Goal: Information Seeking & Learning: Understand process/instructions

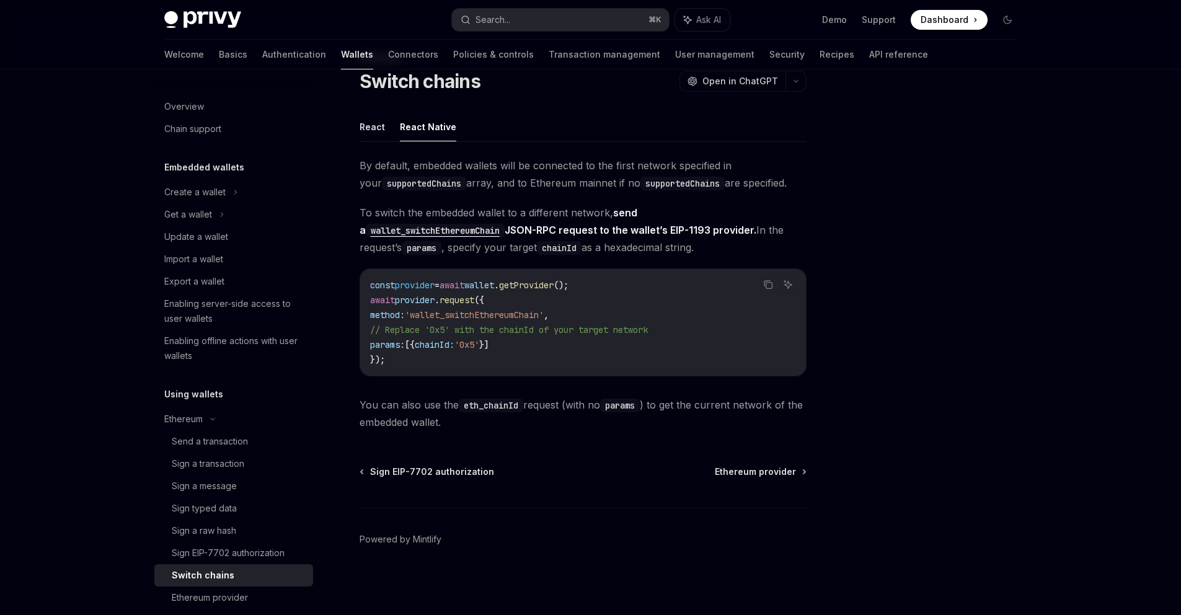
scroll to position [206, 0]
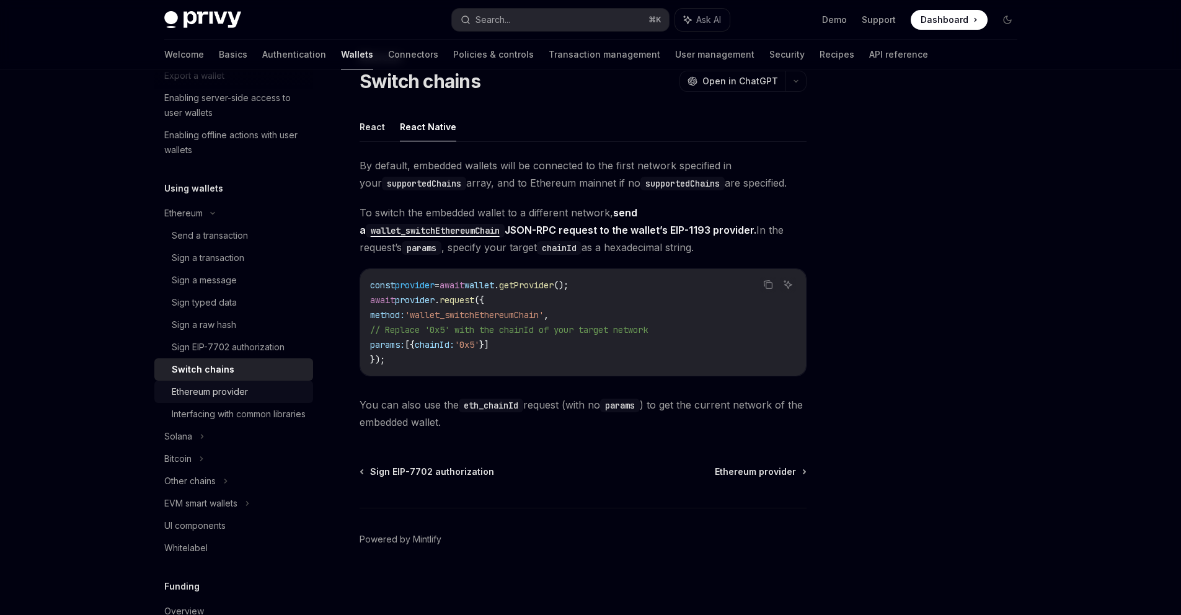
click at [273, 399] on div "Ethereum provider" at bounding box center [239, 391] width 134 height 15
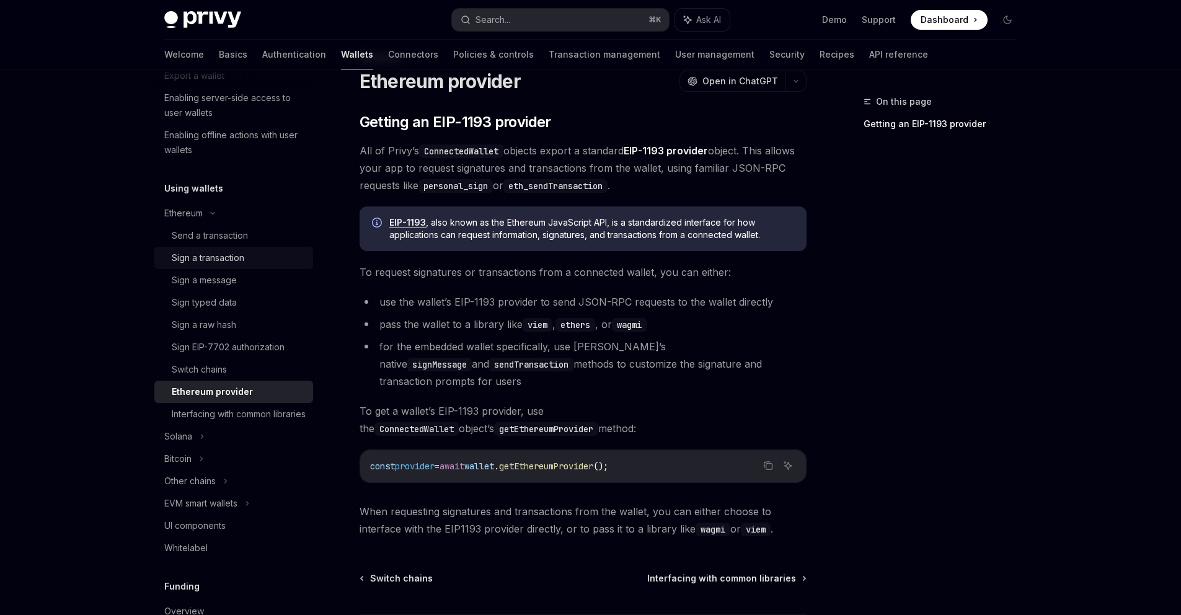
click at [268, 249] on link "Sign a transaction" at bounding box center [233, 258] width 159 height 22
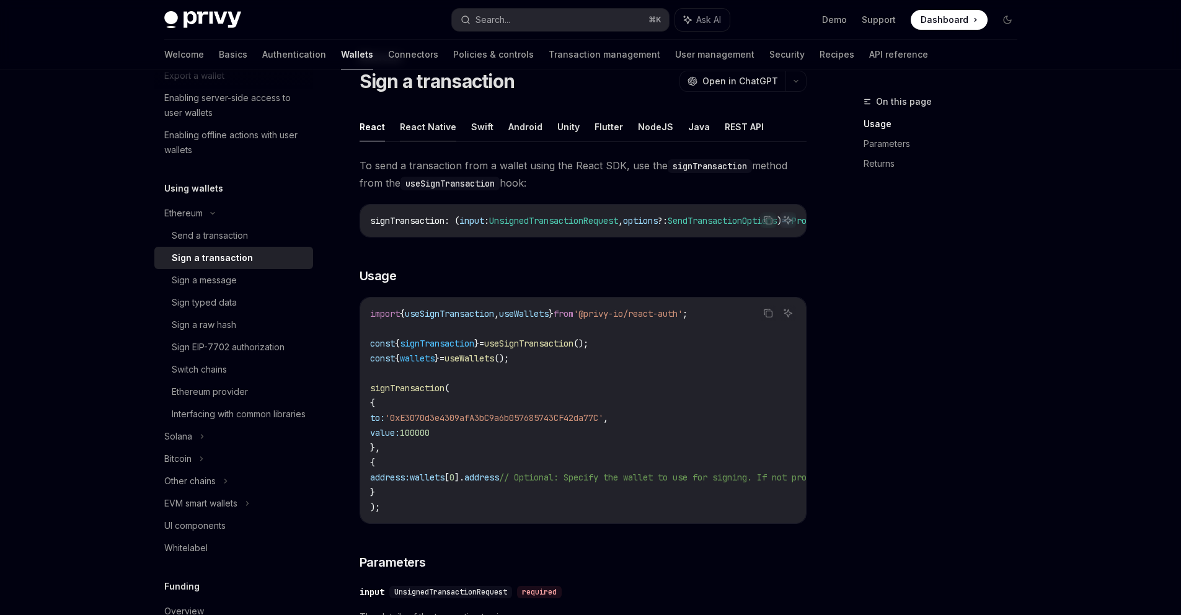
click at [435, 130] on button "React Native" at bounding box center [428, 126] width 56 height 29
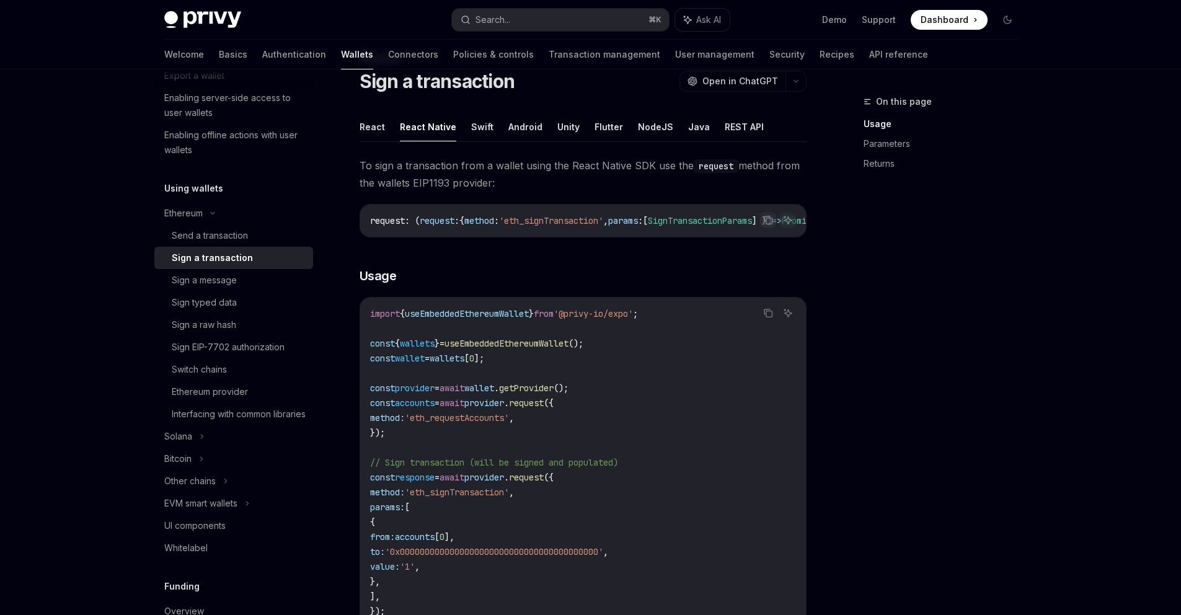
click at [522, 319] on span "useEmbeddedEthereumWallet" at bounding box center [467, 313] width 124 height 11
click at [698, 346] on code "import { useEmbeddedEthereumWallet } from '@privy-io/expo' ; const { wallets } …" at bounding box center [583, 462] width 426 height 313
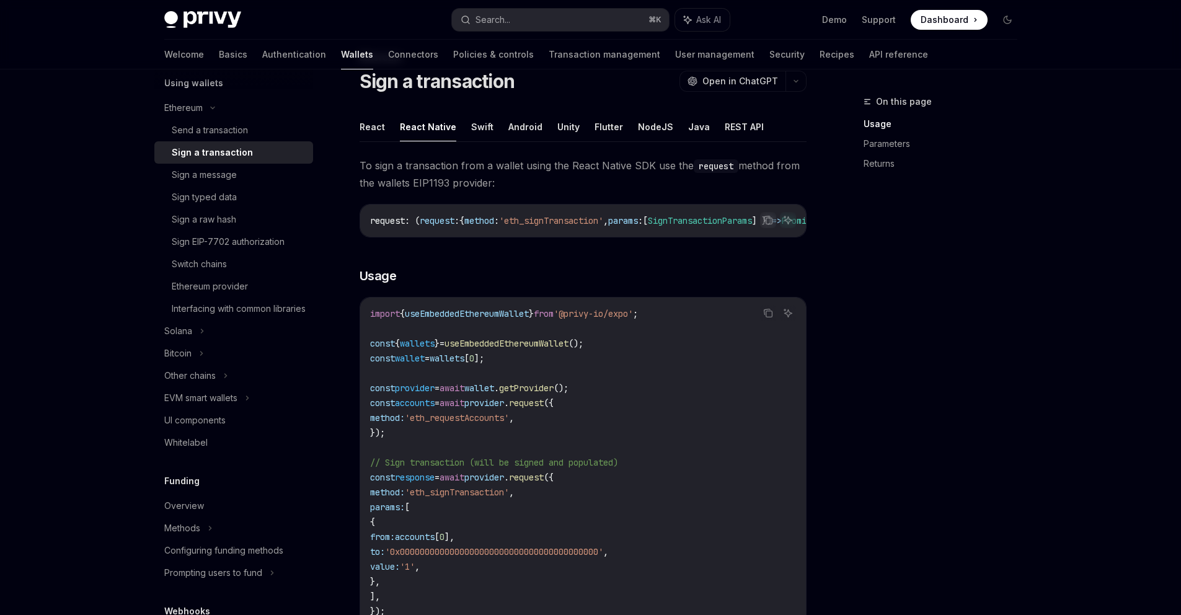
scroll to position [334, 0]
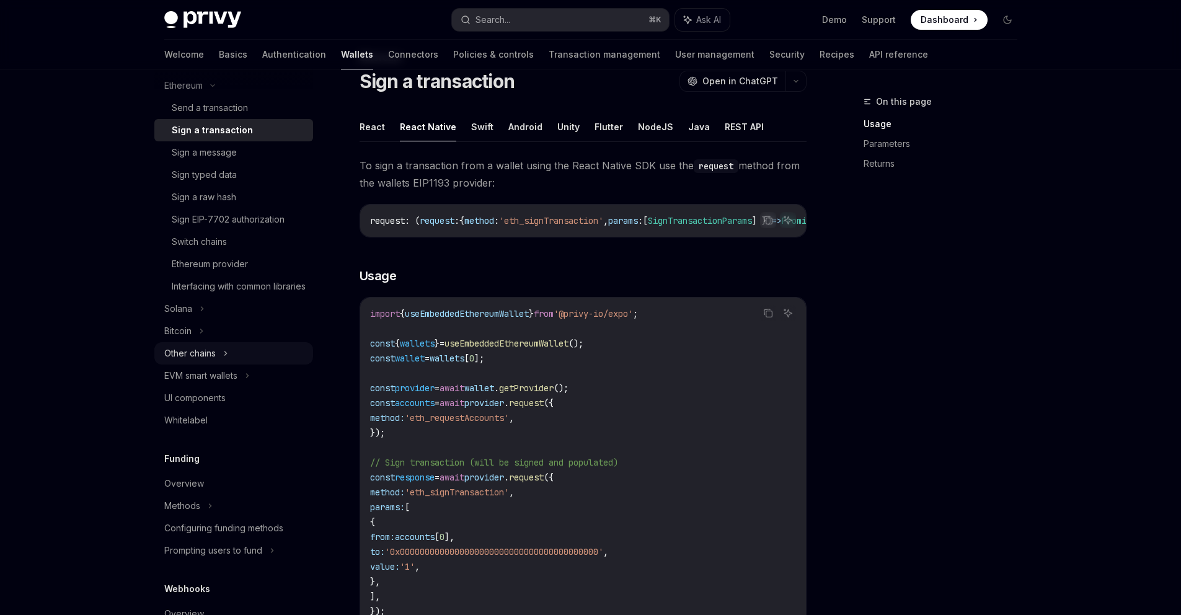
click at [246, 365] on div "Other chains" at bounding box center [233, 353] width 159 height 22
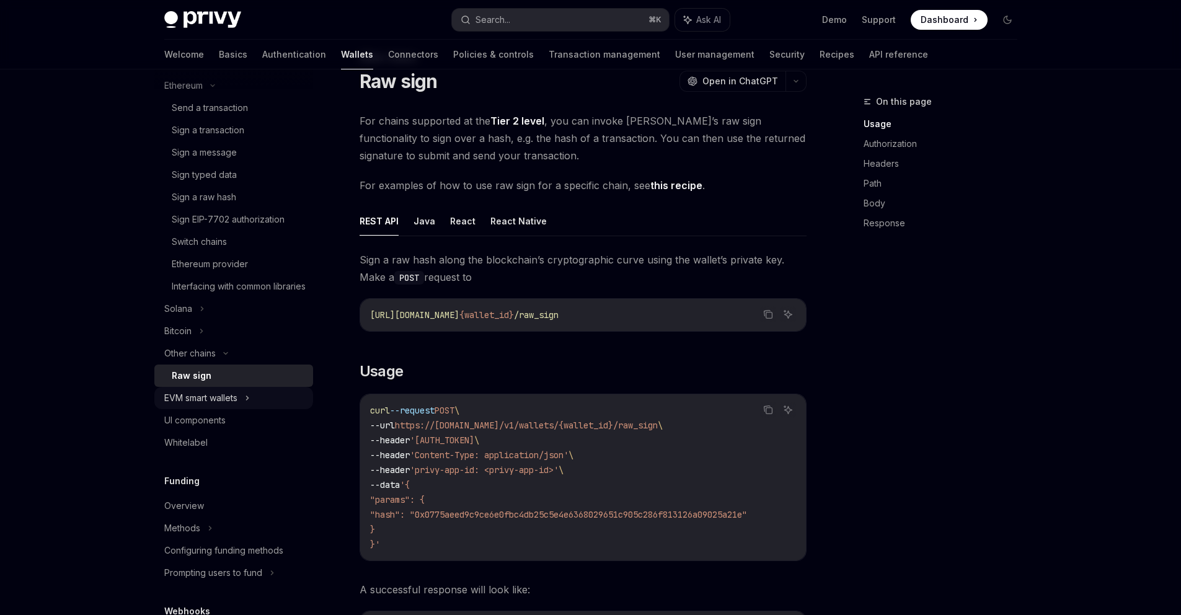
click at [264, 409] on div "EVM smart wallets" at bounding box center [233, 398] width 159 height 22
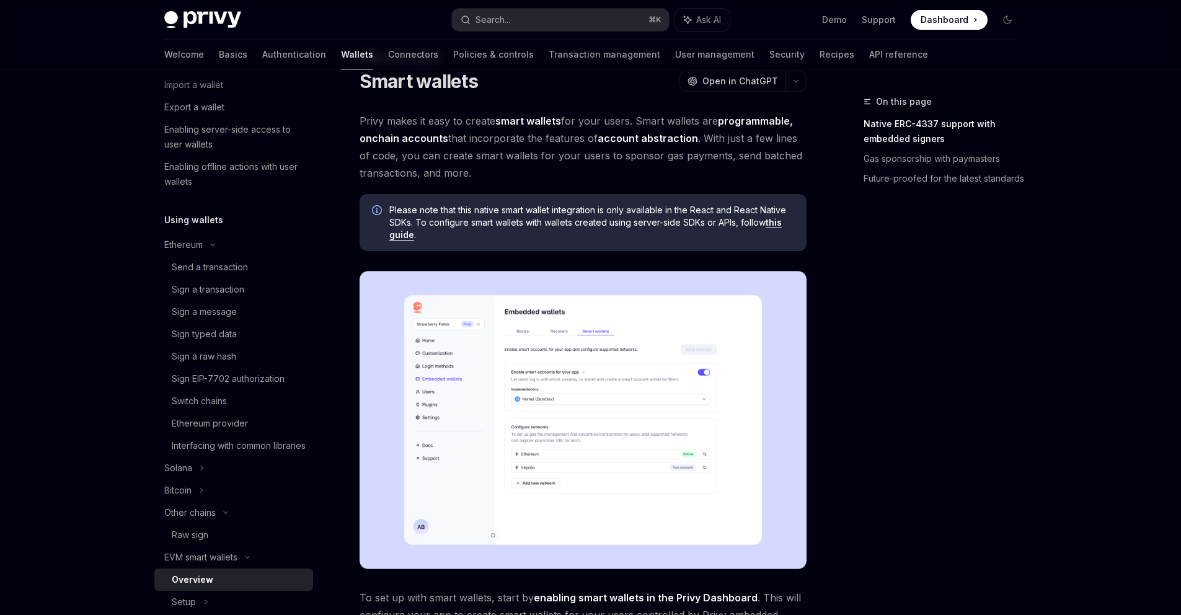
scroll to position [171, 0]
click at [262, 278] on div "Send a transaction" at bounding box center [239, 271] width 134 height 15
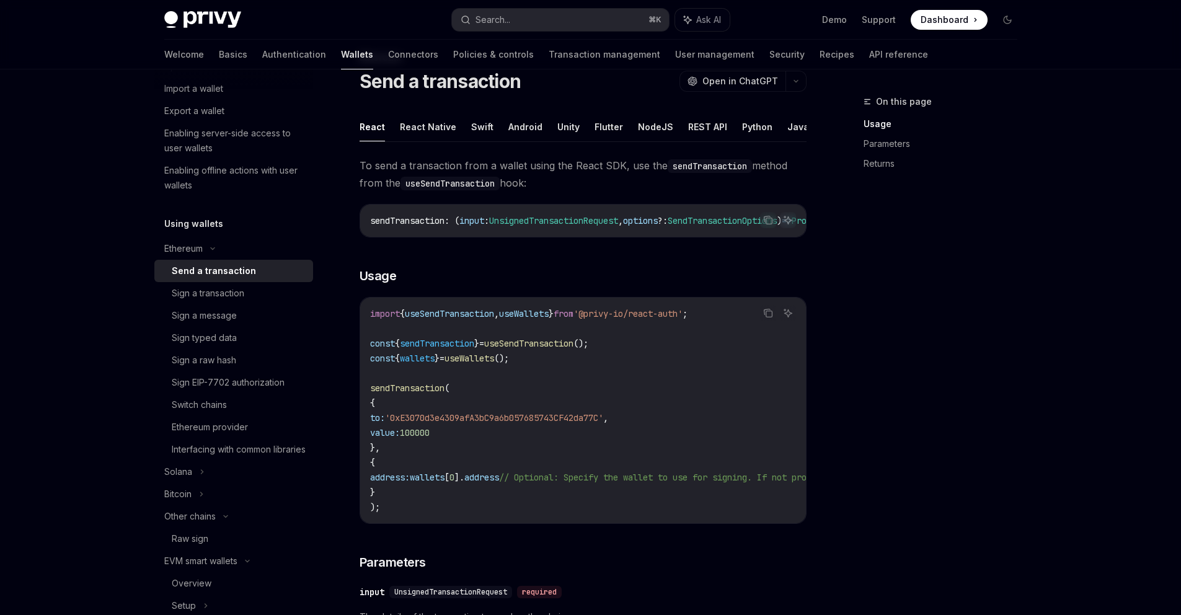
click at [863, 371] on div "On this page Usage Parameters Returns" at bounding box center [933, 354] width 189 height 521
type textarea "*"
